Goal: Navigation & Orientation: Find specific page/section

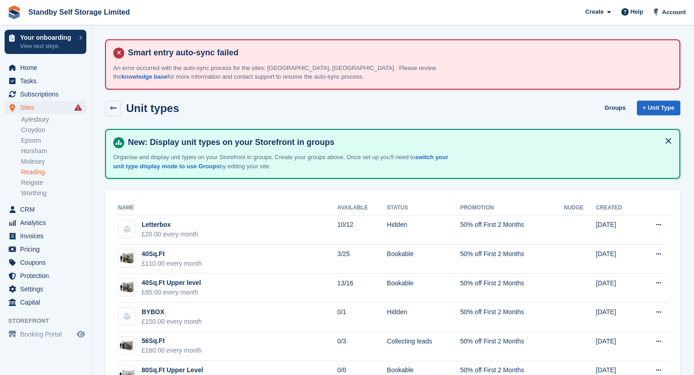
scroll to position [239, 0]
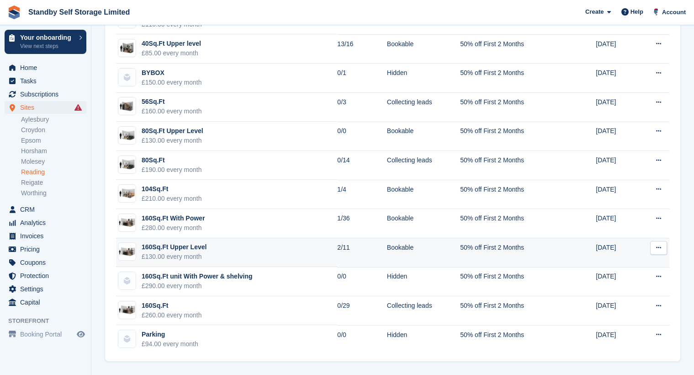
drag, startPoint x: 0, startPoint y: 0, endPoint x: 117, endPoint y: 251, distance: 277.4
click at [117, 251] on tbody "Letterbox £20.00 every month 10/12 Hidden 50% off First 2 Months 07 Aug 2025 Ed…" at bounding box center [392, 164] width 553 height 377
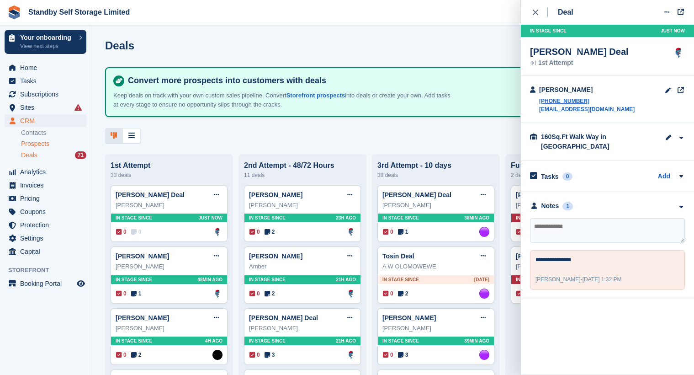
click at [44, 145] on span "Prospects" at bounding box center [35, 143] width 28 height 9
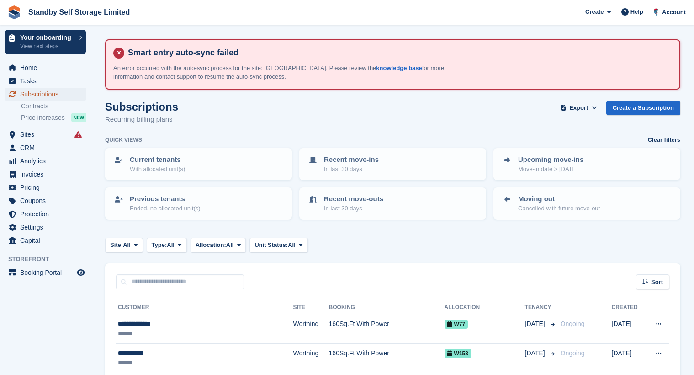
click at [52, 96] on span "Subscriptions" at bounding box center [47, 94] width 55 height 13
click at [53, 93] on span "Subscriptions" at bounding box center [47, 94] width 55 height 13
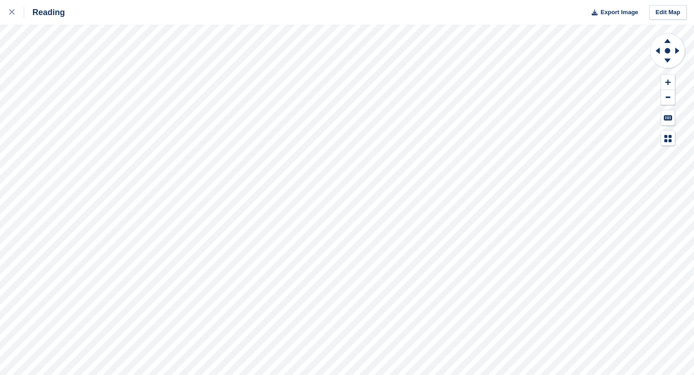
click at [126, 77] on div "Reading Export Image Edit Map" at bounding box center [347, 187] width 694 height 375
